Goal: Task Accomplishment & Management: Complete application form

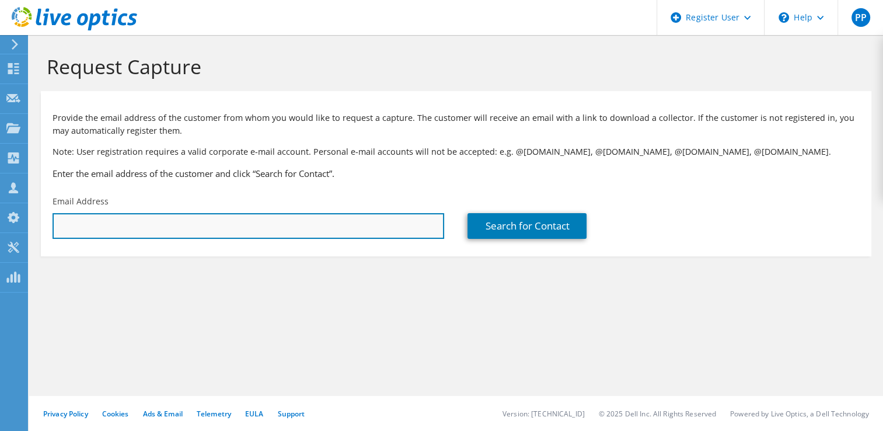
click at [321, 222] on input "text" at bounding box center [249, 226] width 392 height 26
type input "a"
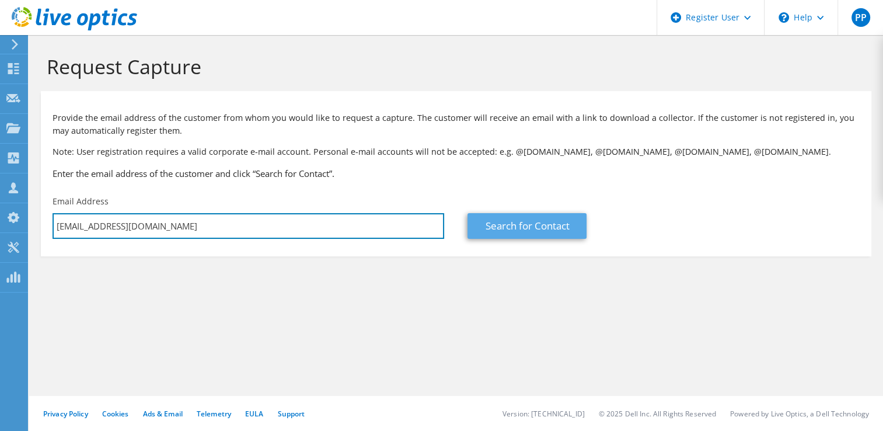
type input "[EMAIL_ADDRESS][DOMAIN_NAME]"
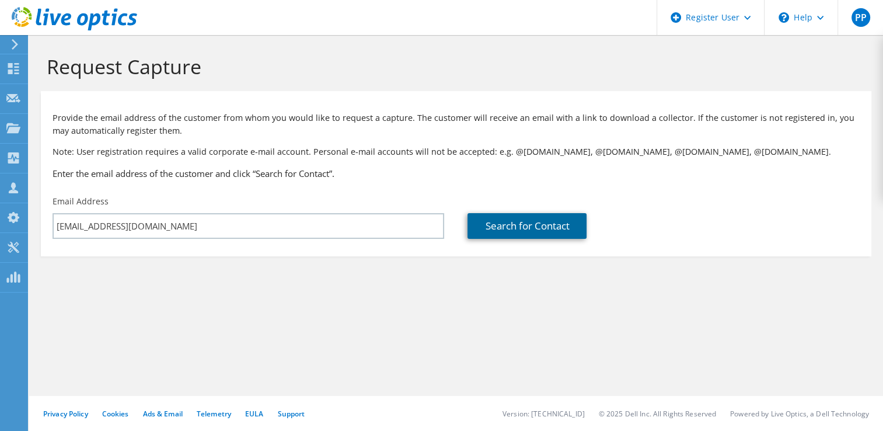
click at [500, 225] on link "Search for Contact" at bounding box center [527, 226] width 119 height 26
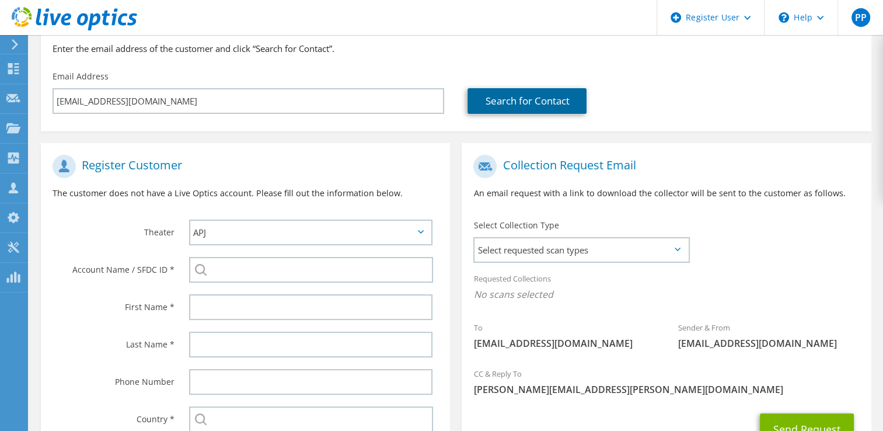
scroll to position [67, 0]
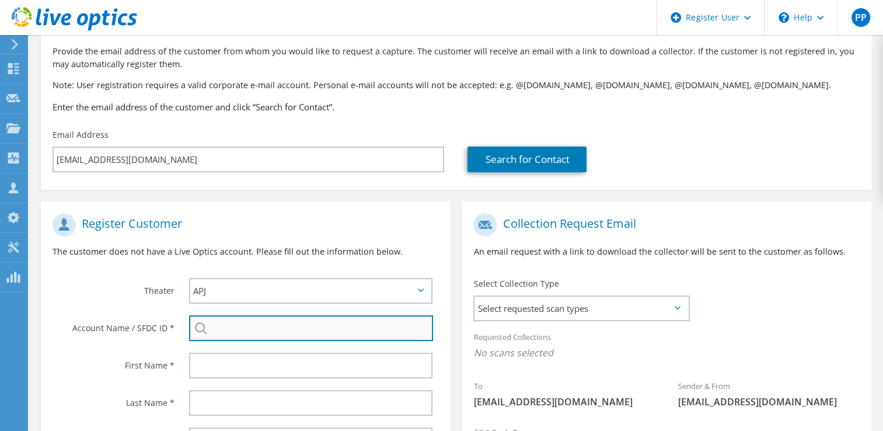
click at [243, 328] on input "search" at bounding box center [311, 328] width 245 height 26
paste input "Emaar [GEOGRAPHIC_DATA]"
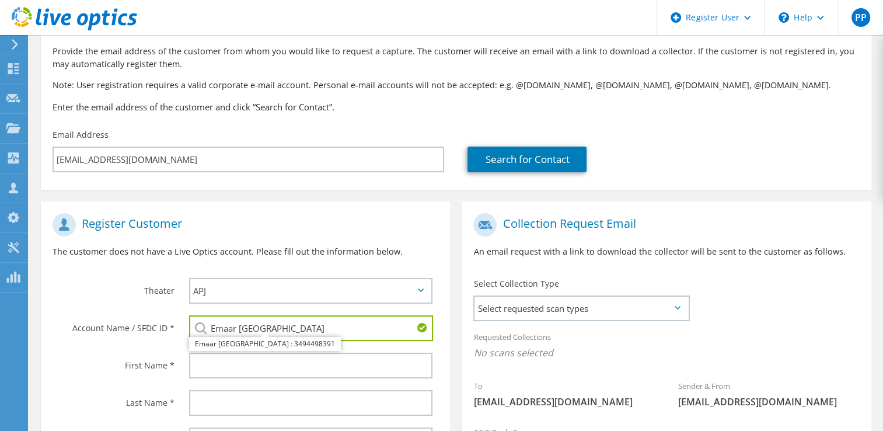
click at [79, 301] on div "Theater" at bounding box center [109, 290] width 137 height 36
click at [222, 340] on li "Emaar [GEOGRAPHIC_DATA] : 3494498391" at bounding box center [265, 344] width 152 height 14
type input "Emaar [GEOGRAPHIC_DATA] : 3494498391"
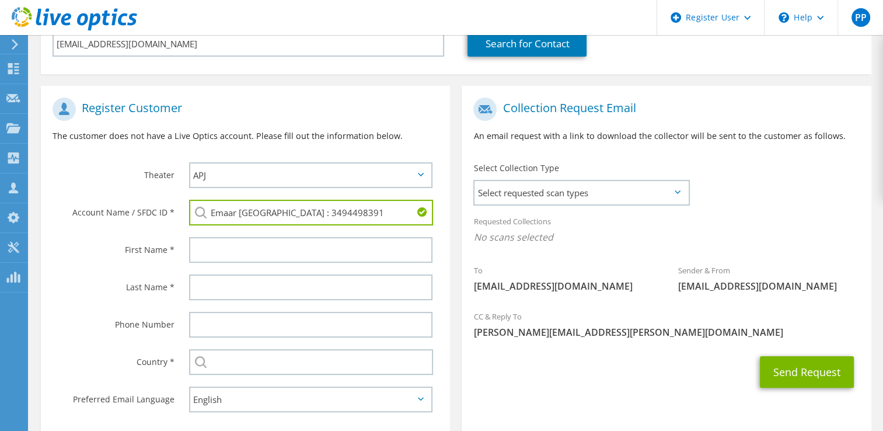
scroll to position [183, 0]
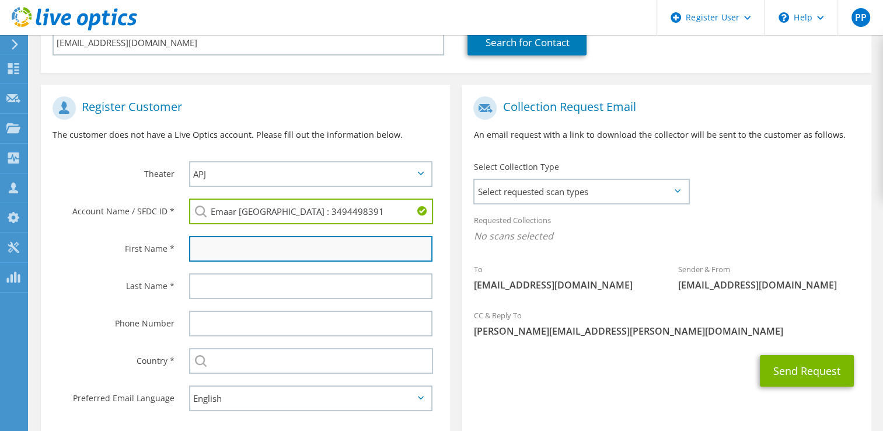
click at [214, 245] on input "text" at bounding box center [311, 249] width 244 height 26
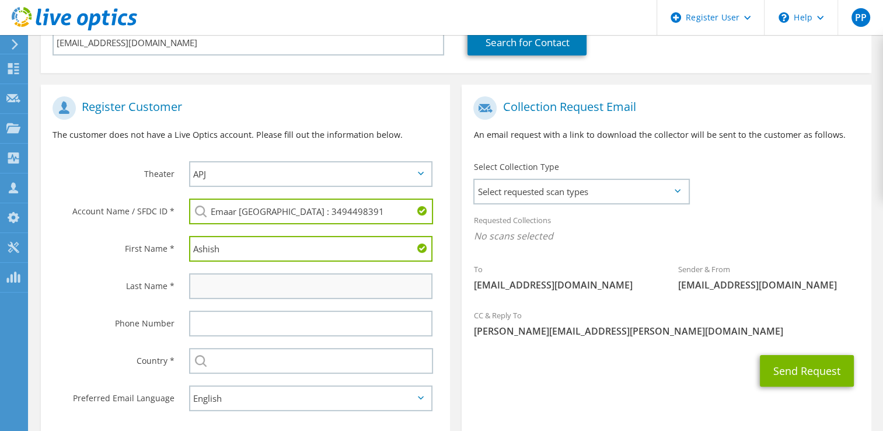
type input "Ashish"
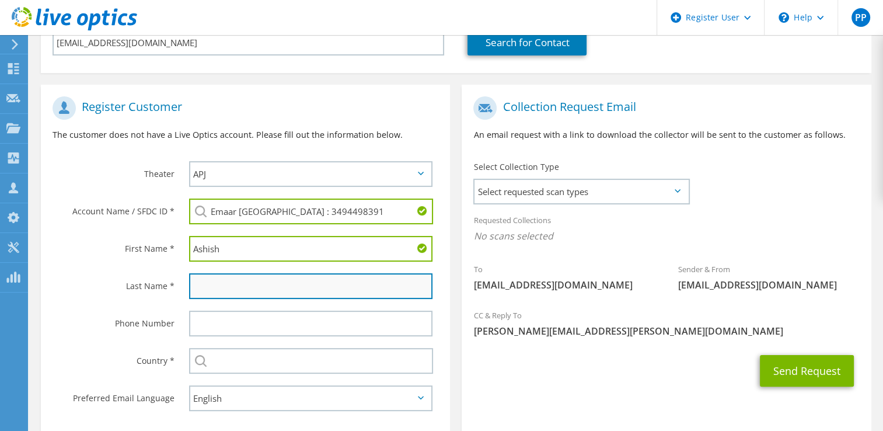
click at [252, 282] on input "text" at bounding box center [311, 286] width 244 height 26
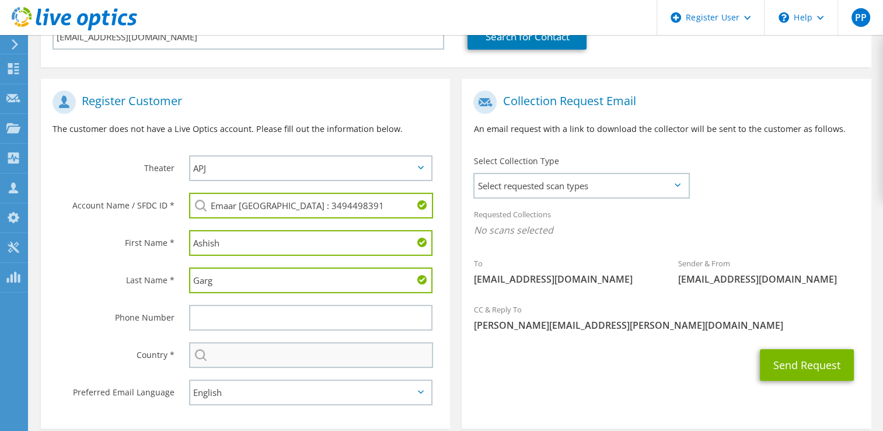
scroll to position [242, 0]
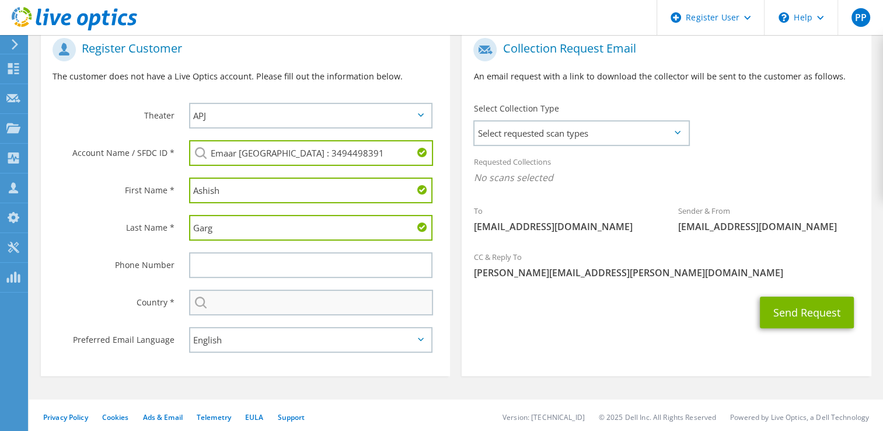
type input "Garg"
click at [224, 300] on input "text" at bounding box center [311, 303] width 245 height 26
type input "[GEOGRAPHIC_DATA]"
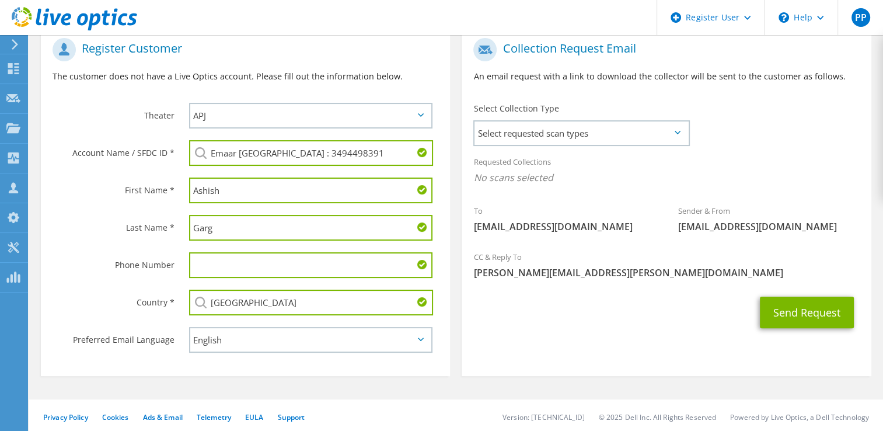
click at [510, 317] on div "Send Request" at bounding box center [666, 312] width 409 height 43
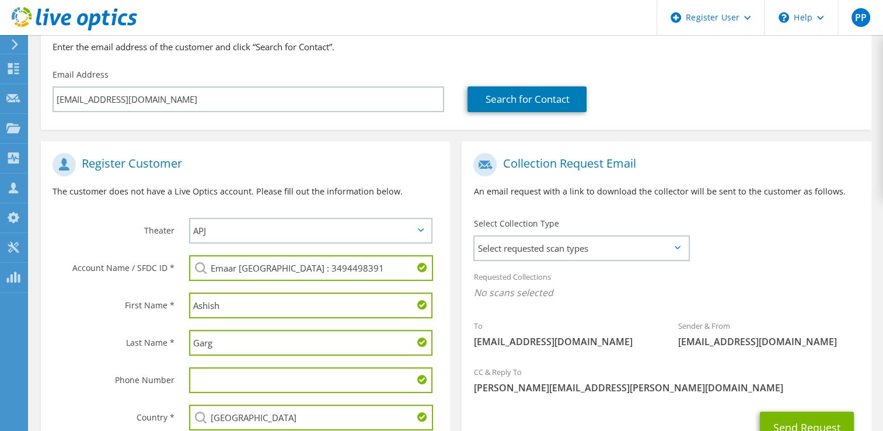
scroll to position [125, 0]
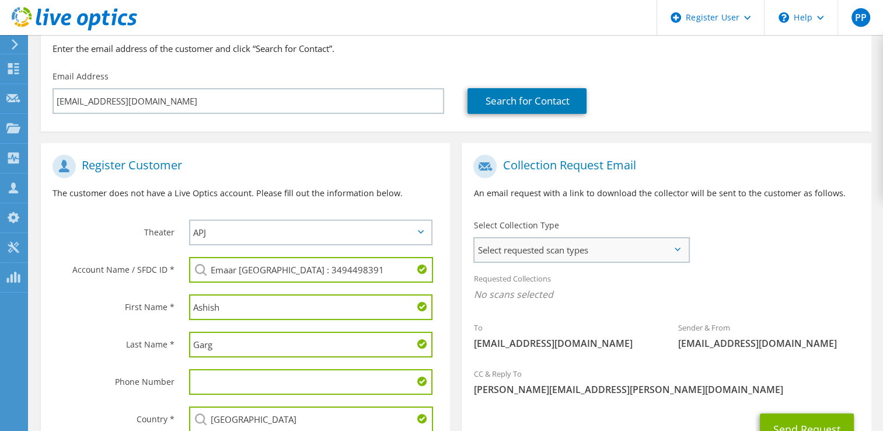
click at [594, 258] on span "Select requested scan types" at bounding box center [581, 249] width 213 height 23
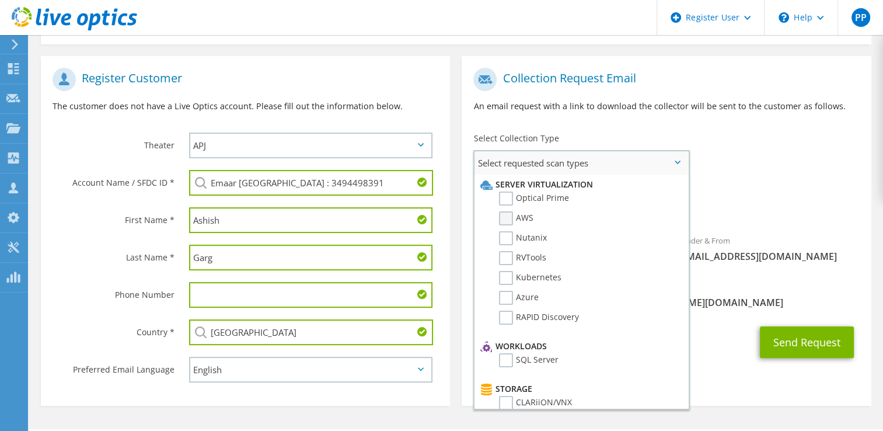
scroll to position [242, 0]
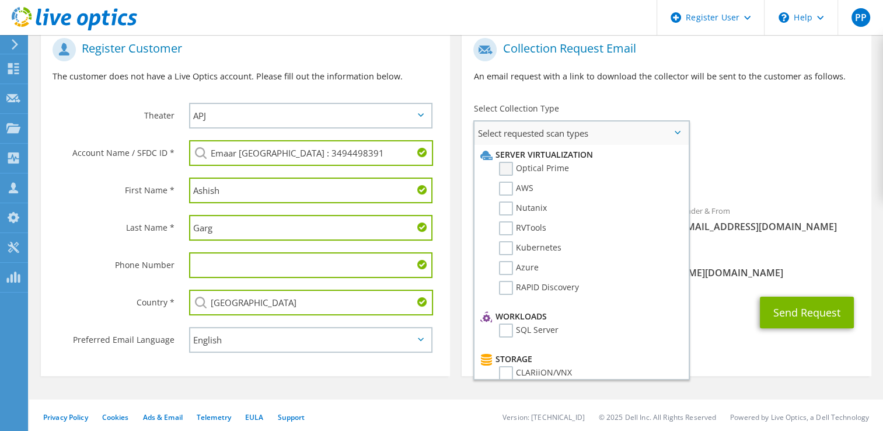
click at [509, 169] on label "Optical Prime" at bounding box center [534, 169] width 70 height 14
click at [0, 0] on input "Optical Prime" at bounding box center [0, 0] width 0 height 0
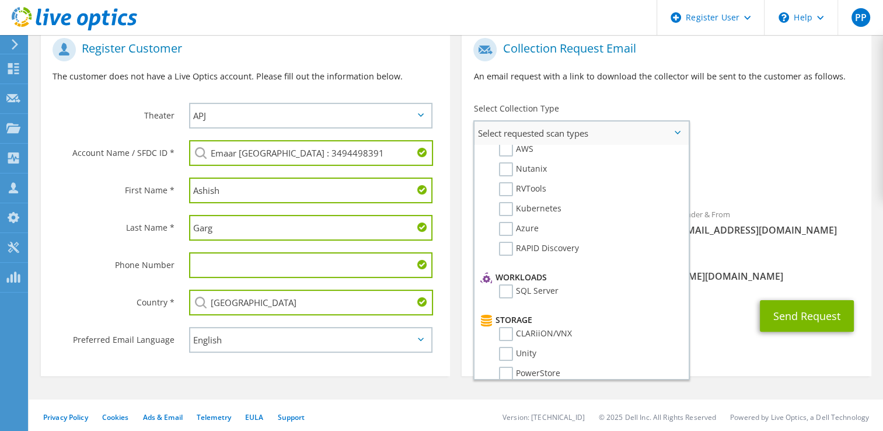
scroll to position [58, 0]
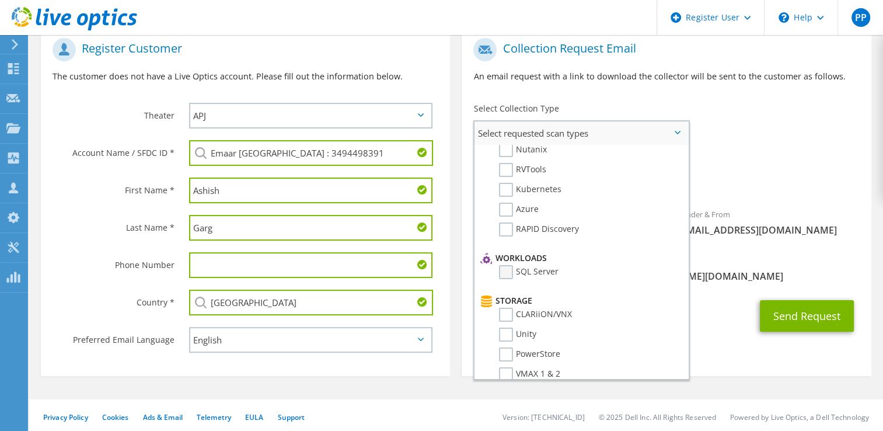
click at [509, 267] on label "SQL Server" at bounding box center [529, 272] width 60 height 14
click at [0, 0] on input "SQL Server" at bounding box center [0, 0] width 0 height 0
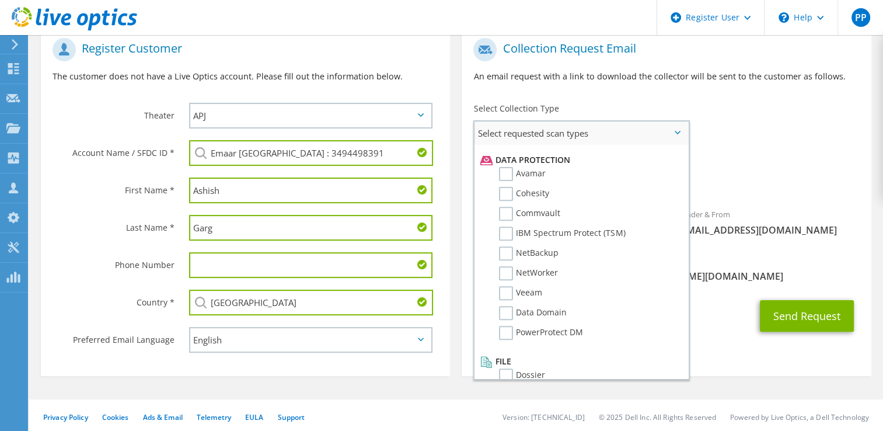
scroll to position [500, 0]
click at [728, 171] on span "Optical Prime SQL Server" at bounding box center [667, 180] width 386 height 19
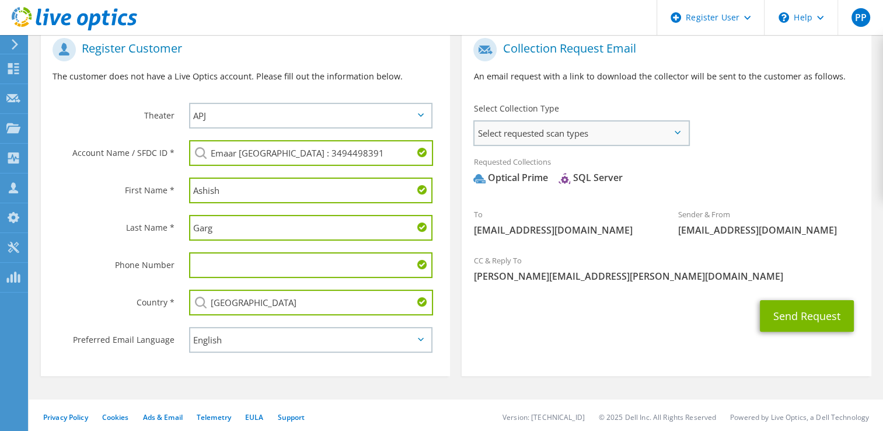
click at [617, 124] on span "Select requested scan types" at bounding box center [581, 132] width 213 height 23
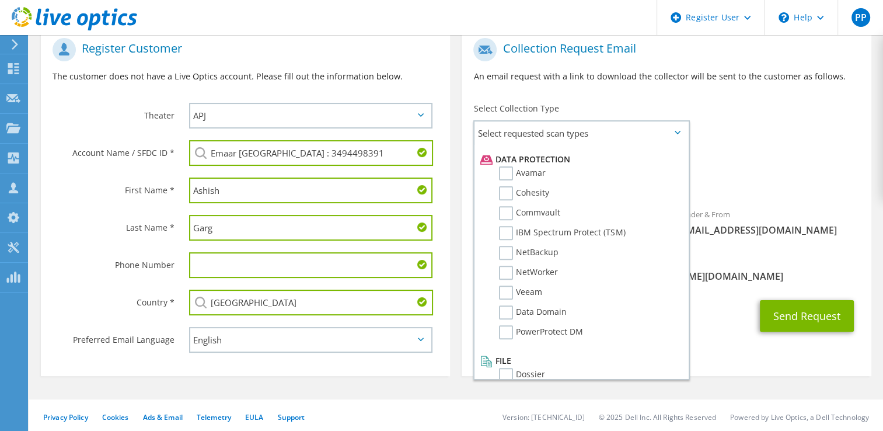
click at [809, 131] on div "To [EMAIL_ADDRESS][DOMAIN_NAME] Sender & From [EMAIL_ADDRESS][DOMAIN_NAME]" at bounding box center [666, 140] width 409 height 216
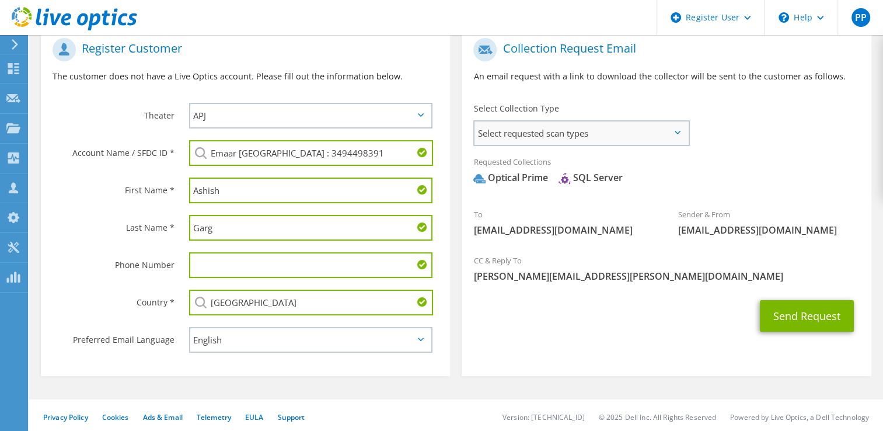
click at [673, 134] on span "Select requested scan types" at bounding box center [581, 132] width 213 height 23
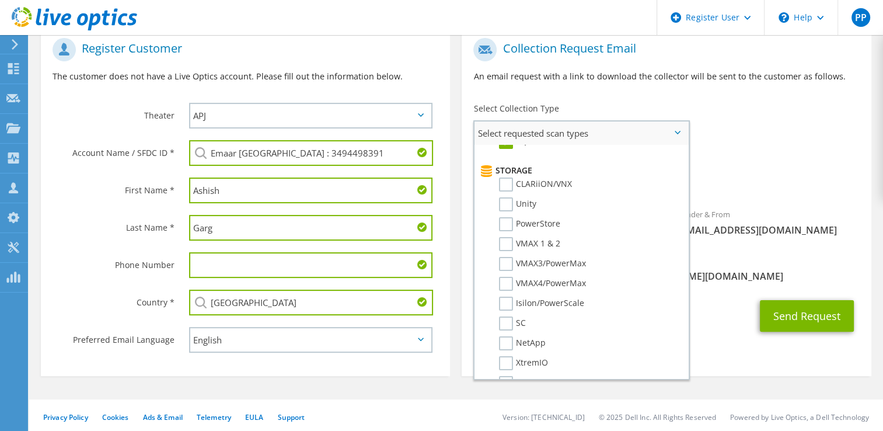
scroll to position [150, 0]
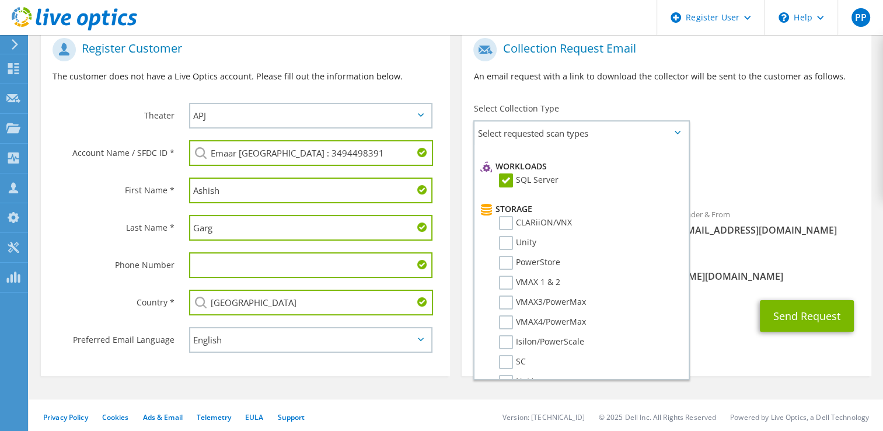
click at [743, 149] on div "Requested Collections No scans selected Optical Prime SQL Server" at bounding box center [666, 172] width 409 height 47
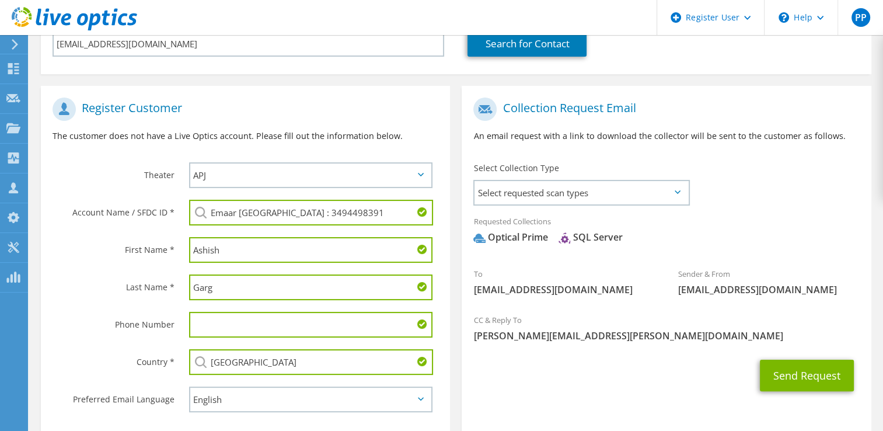
scroll to position [242, 0]
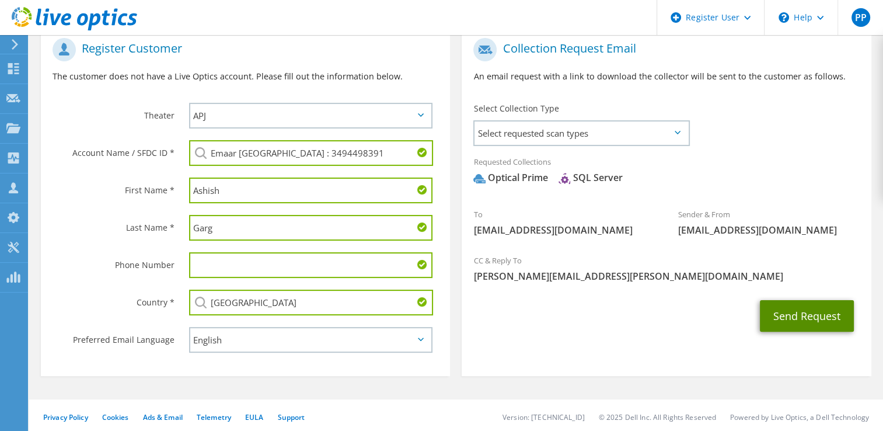
click at [800, 319] on button "Send Request" at bounding box center [807, 316] width 94 height 32
